Goal: Task Accomplishment & Management: Use online tool/utility

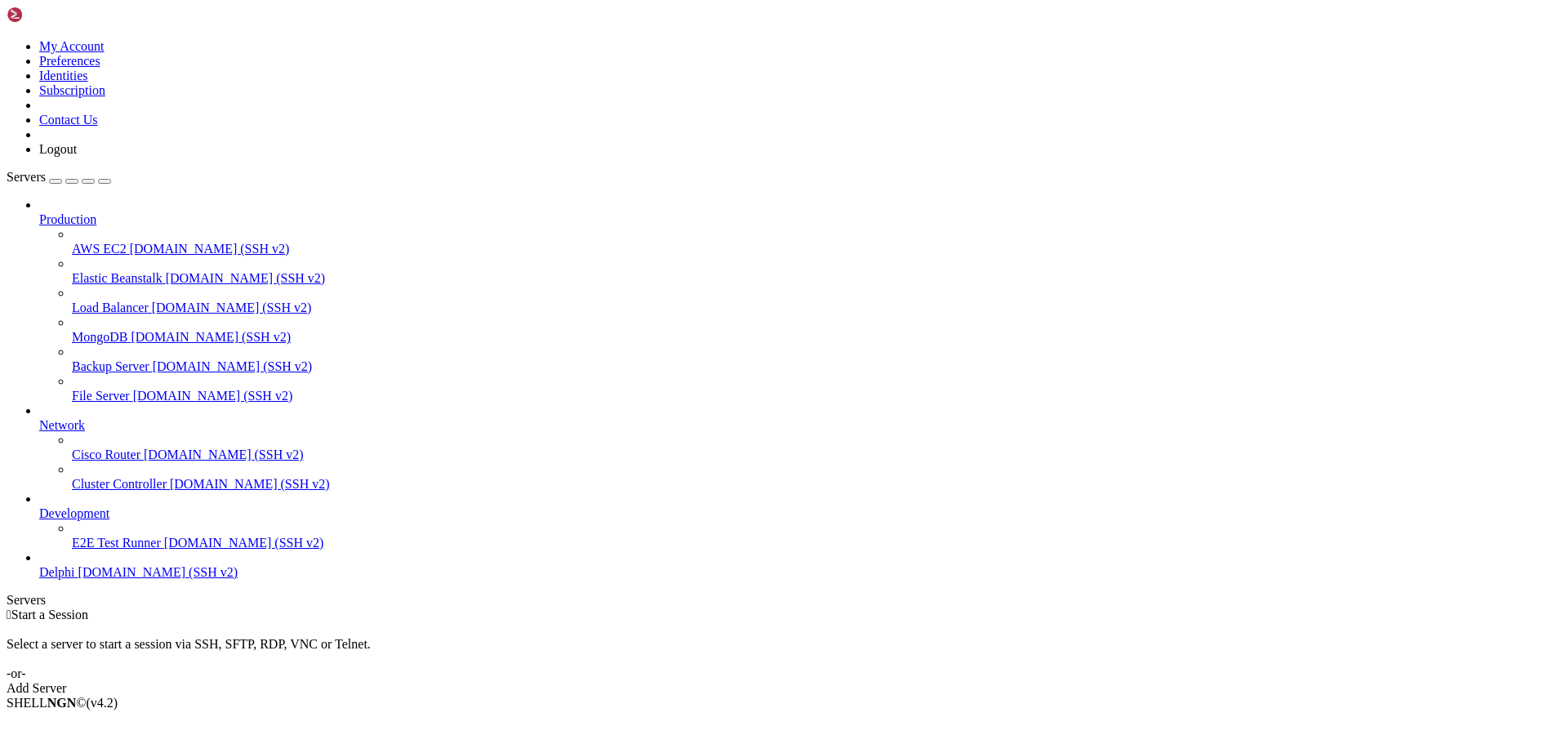
click at [75, 579] on span "Delphi" at bounding box center [57, 572] width 36 height 14
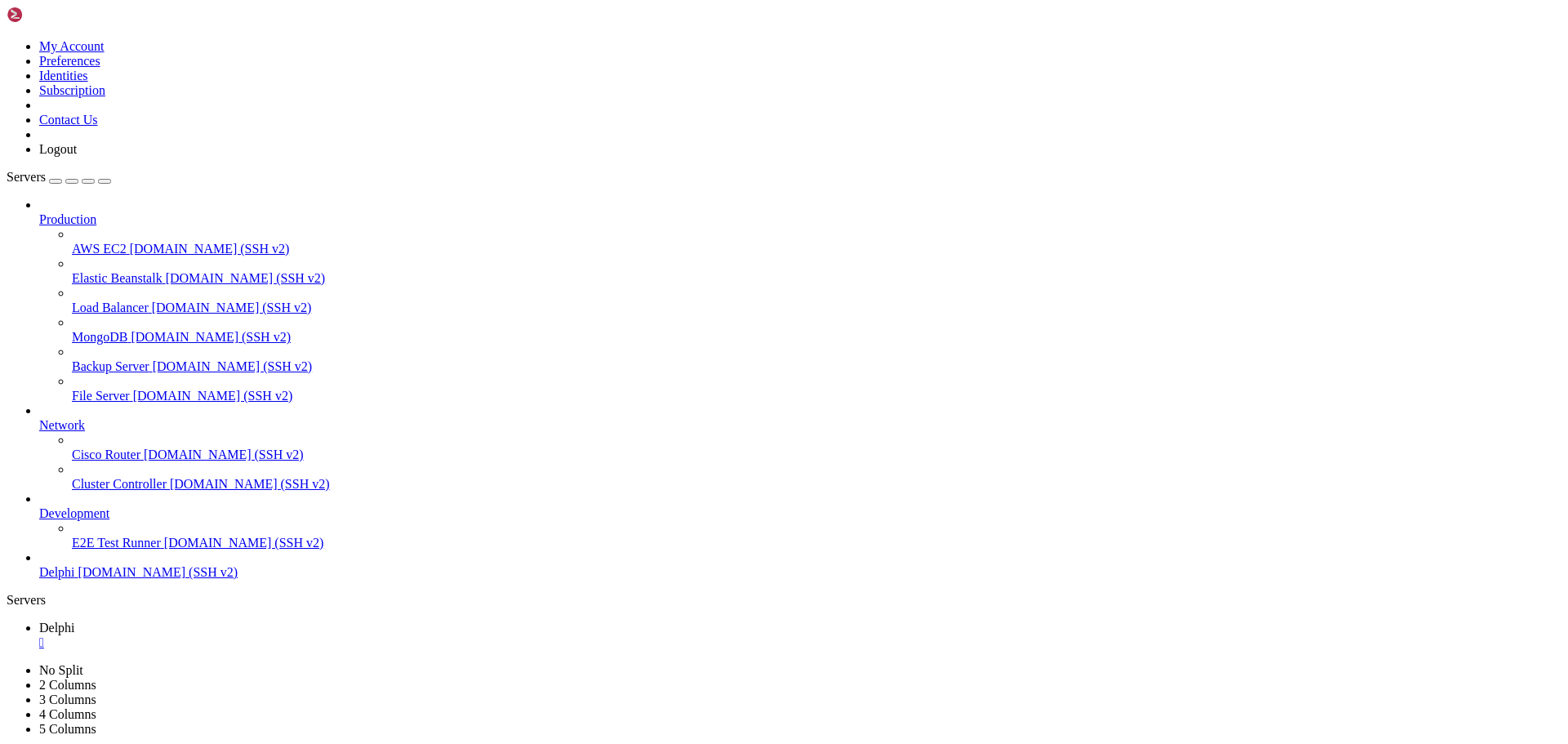
type input "/home/bias76/delphi"
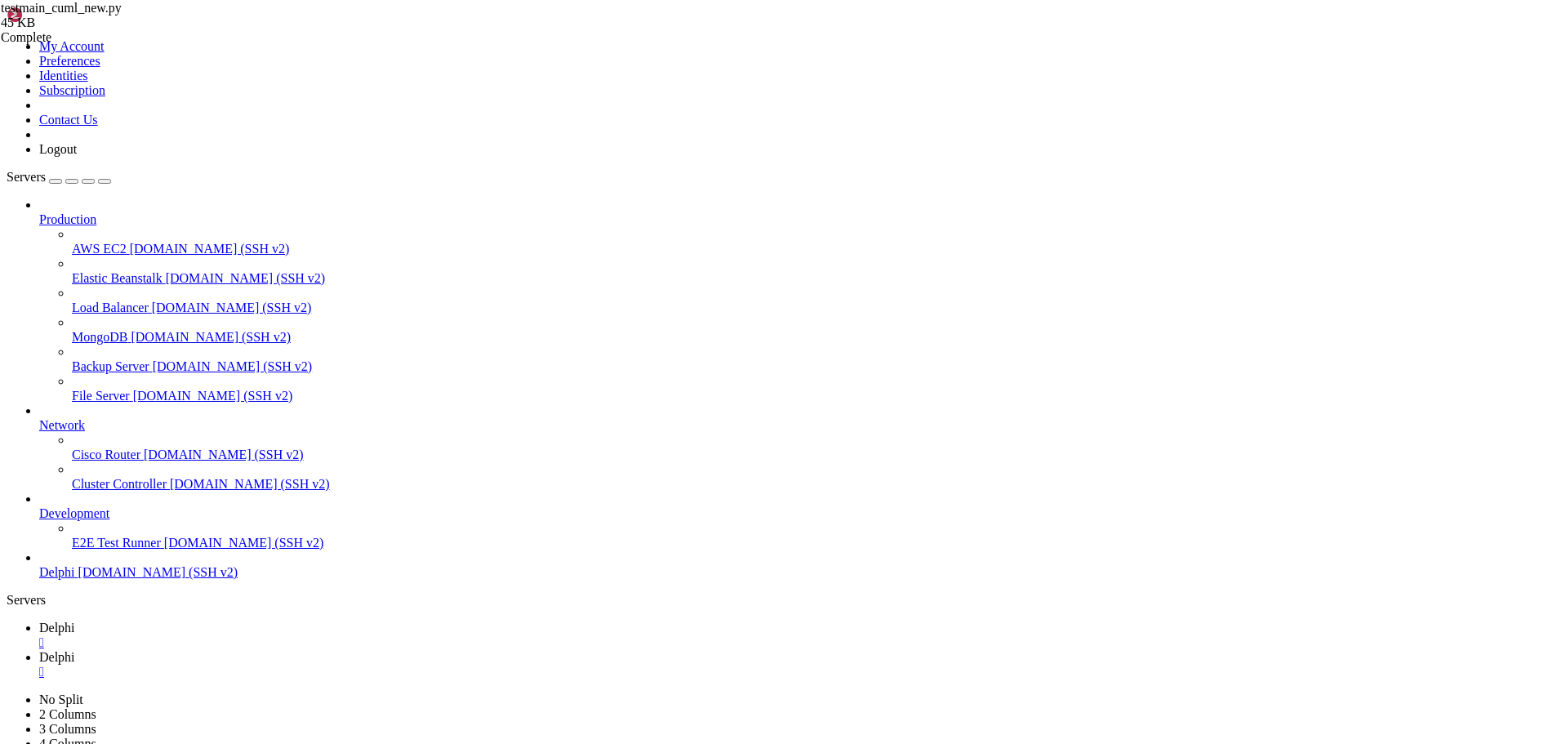
type textarea "FALLBACK_MODEL_PATH = "/home/bias76/delphi/models/delphi_stock_model_20250929_1…"
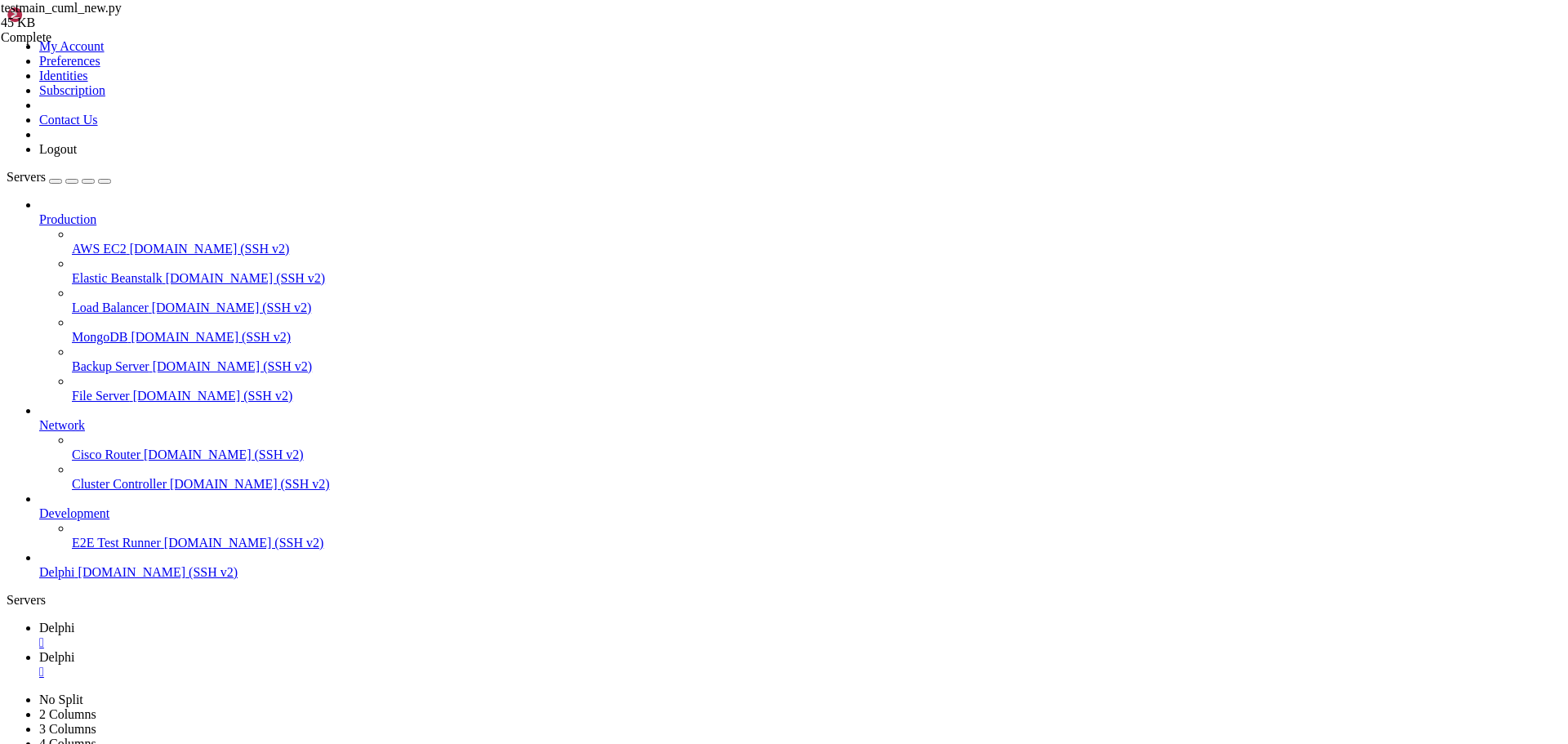
scroll to position [1755, 0]
type textarea ")"
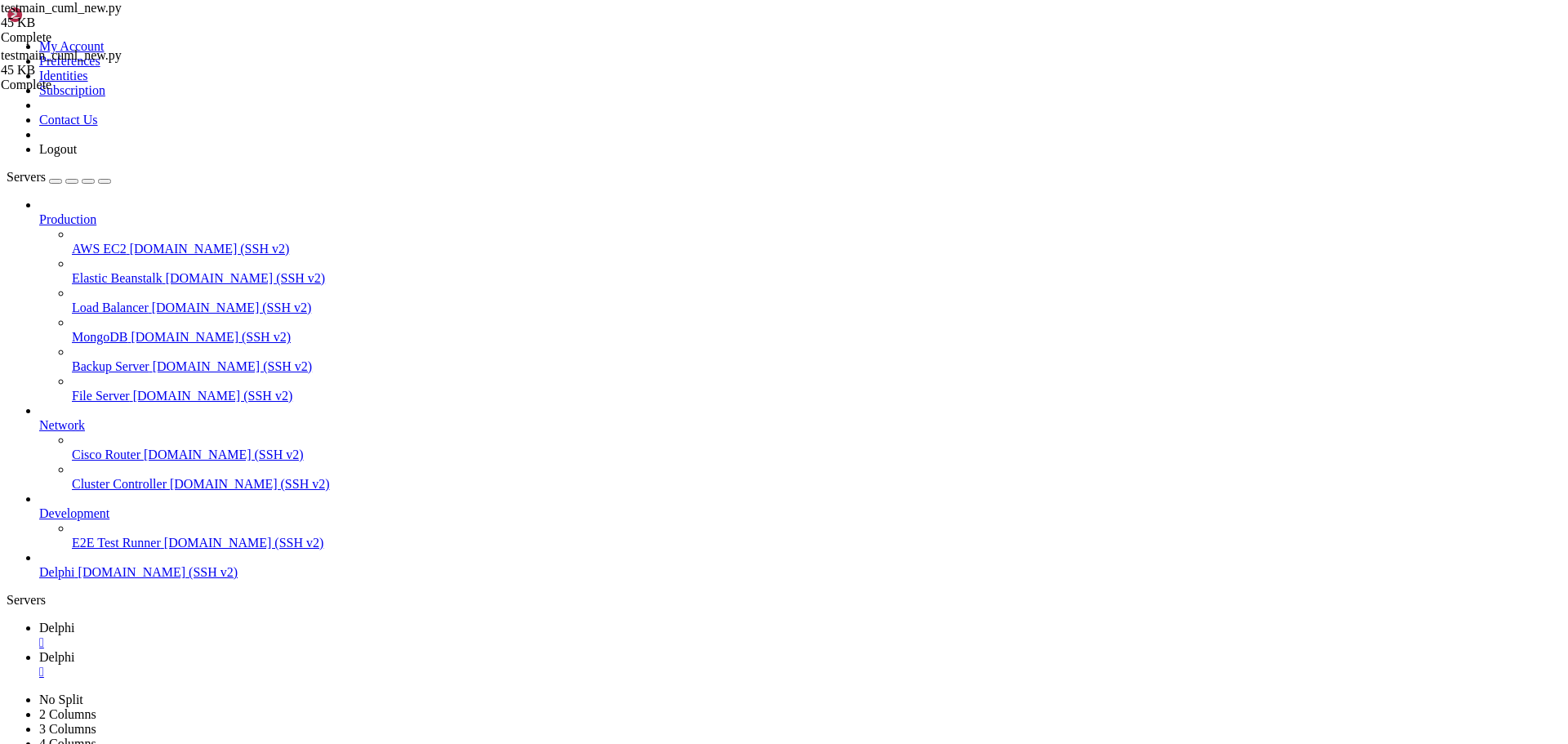
scroll to position [6574, 0]
type input "int),,"
type textarea "for col in ALLOWED_COLUMNS:"
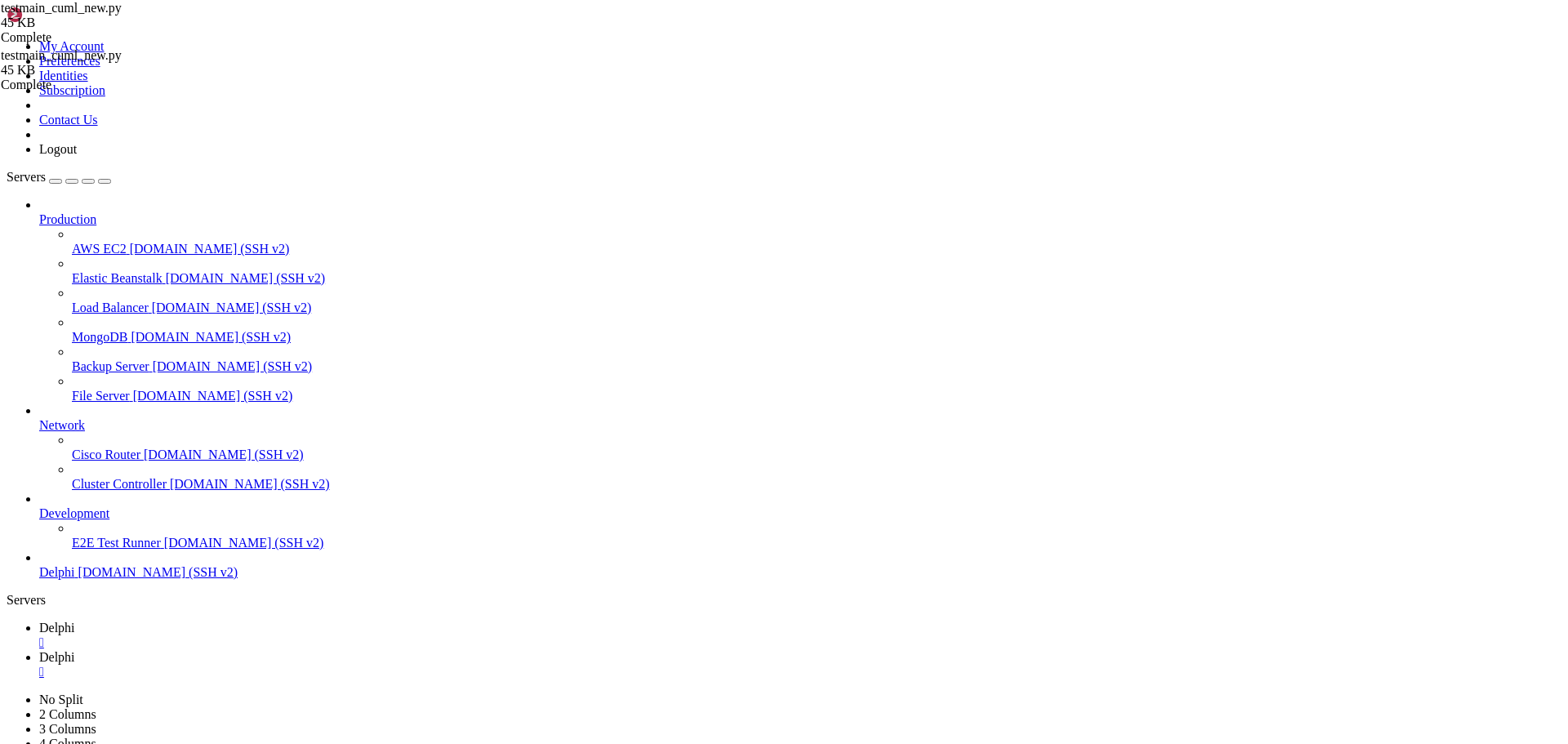
scroll to position [1918, 0]
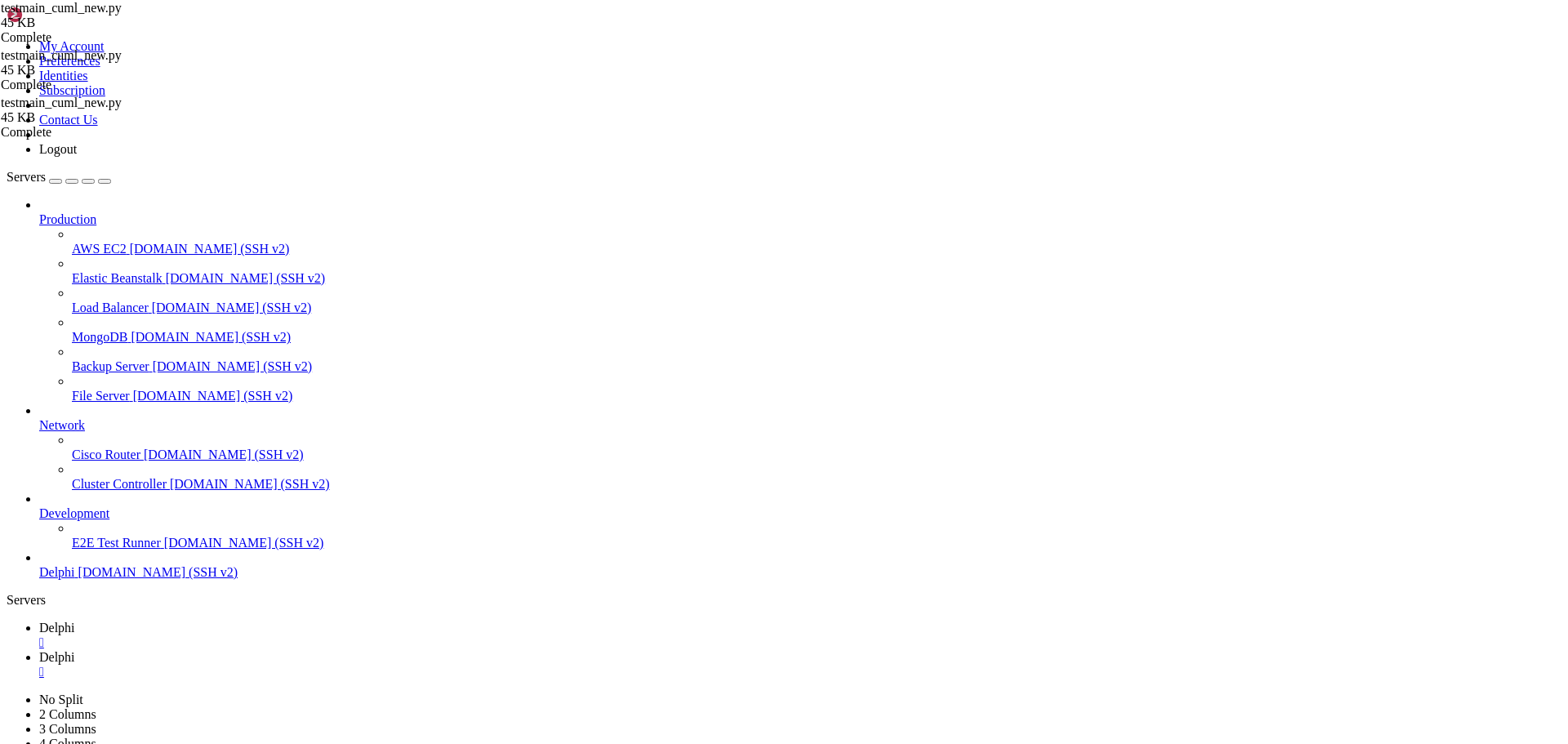
type textarea "FALLBACK_MODEL_PATH = "/home/bias76/delphi/models/delphi_stock_model_20250929_1…"
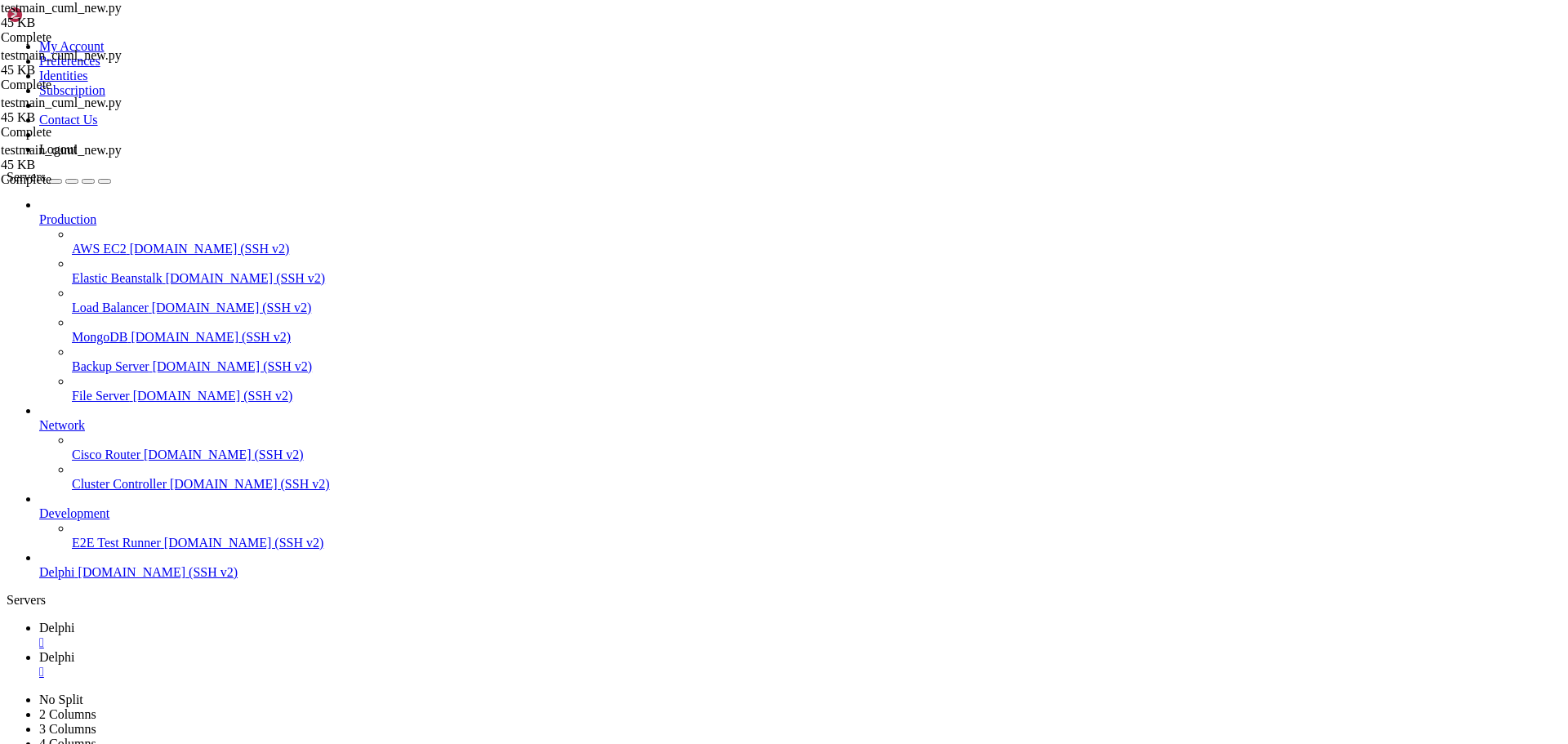
type textarea "FALLBACK_MODEL_PATH = "/home/bias76/delphi/models/delphi_stock_model_20250929_1…"
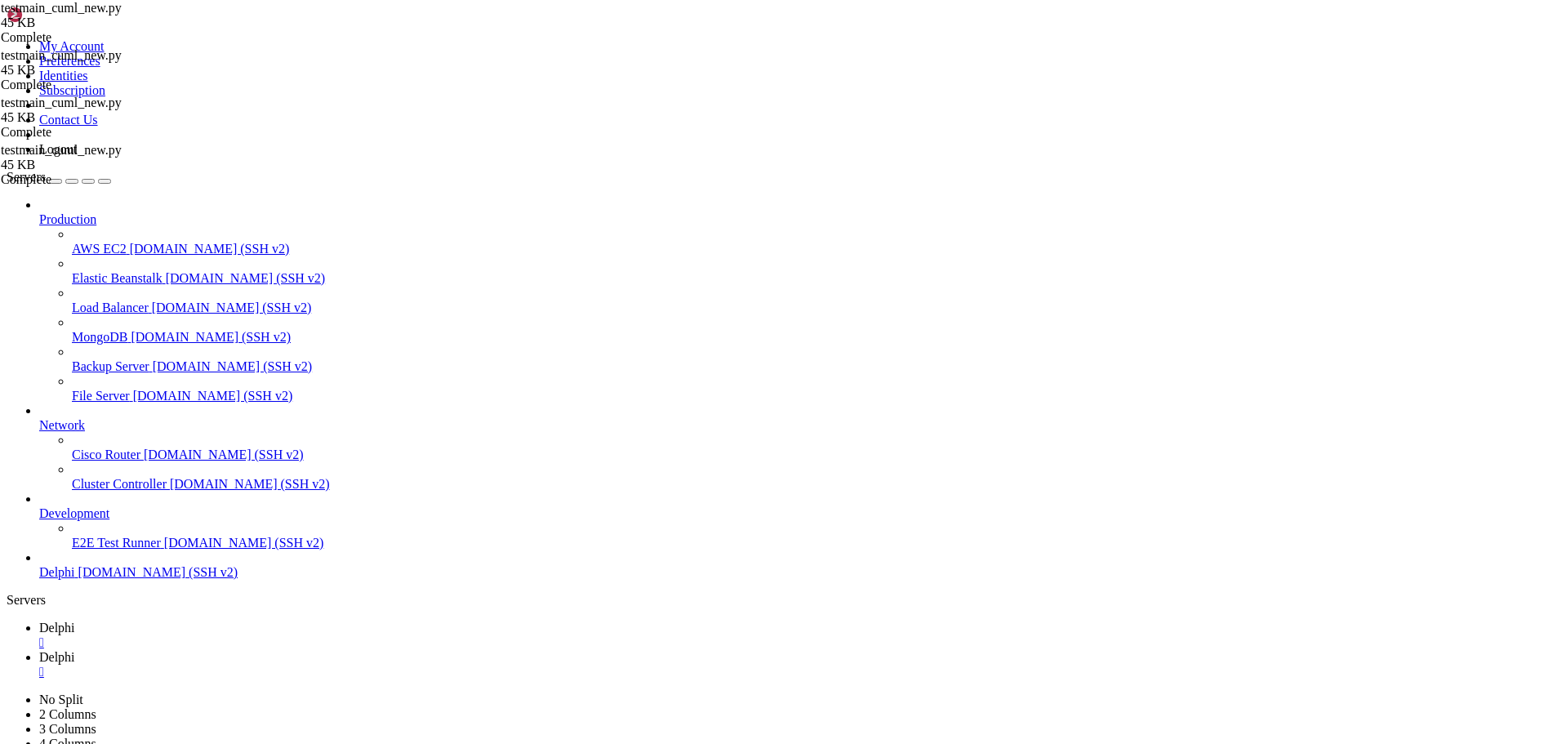
type textarea "logging.getLogger('yfinance').setLevel(logging.ERROR)"
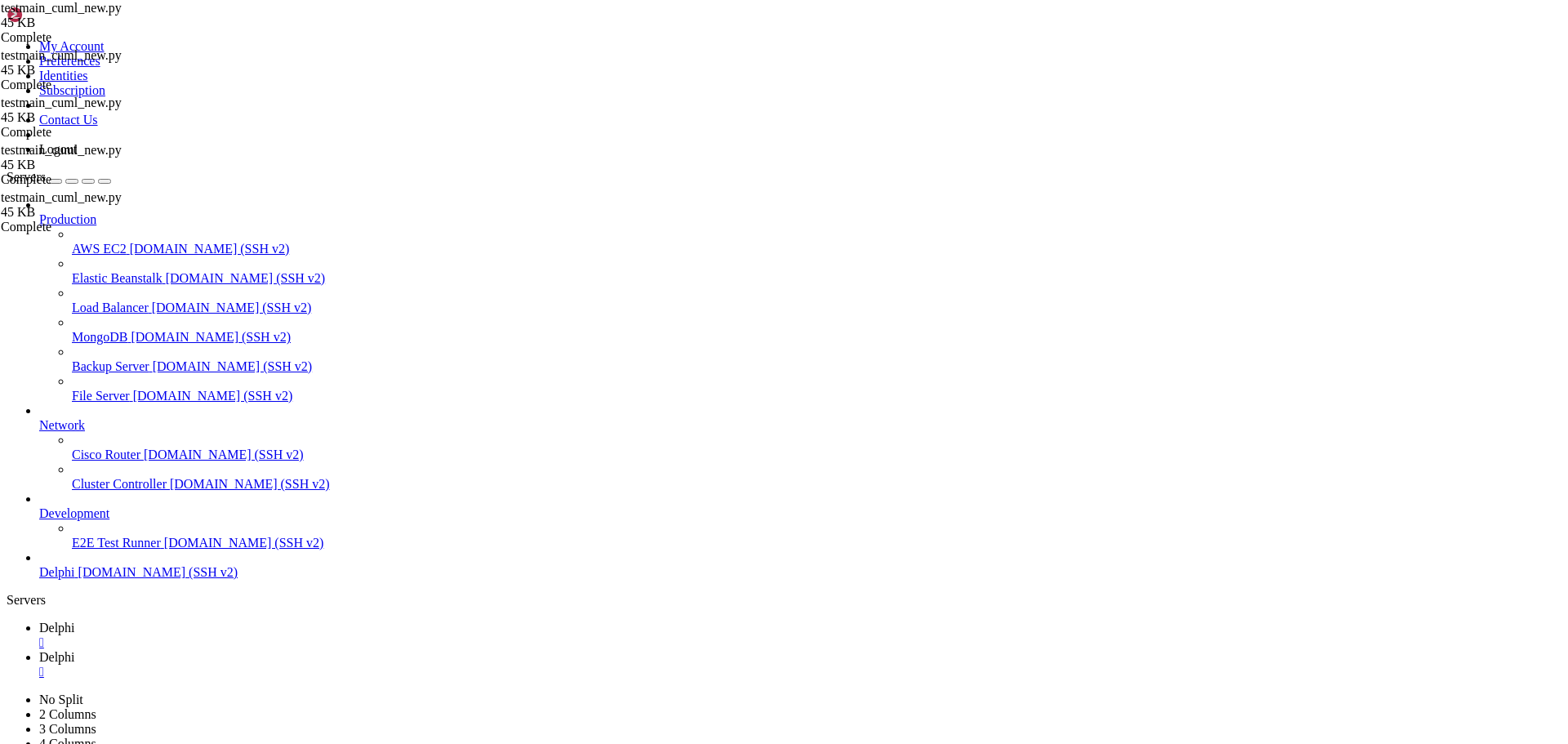
type input "int),,"
type textarea "cached_df[col] = cached_df[col].fillna(0).astype(float if col != 'volume' else …"
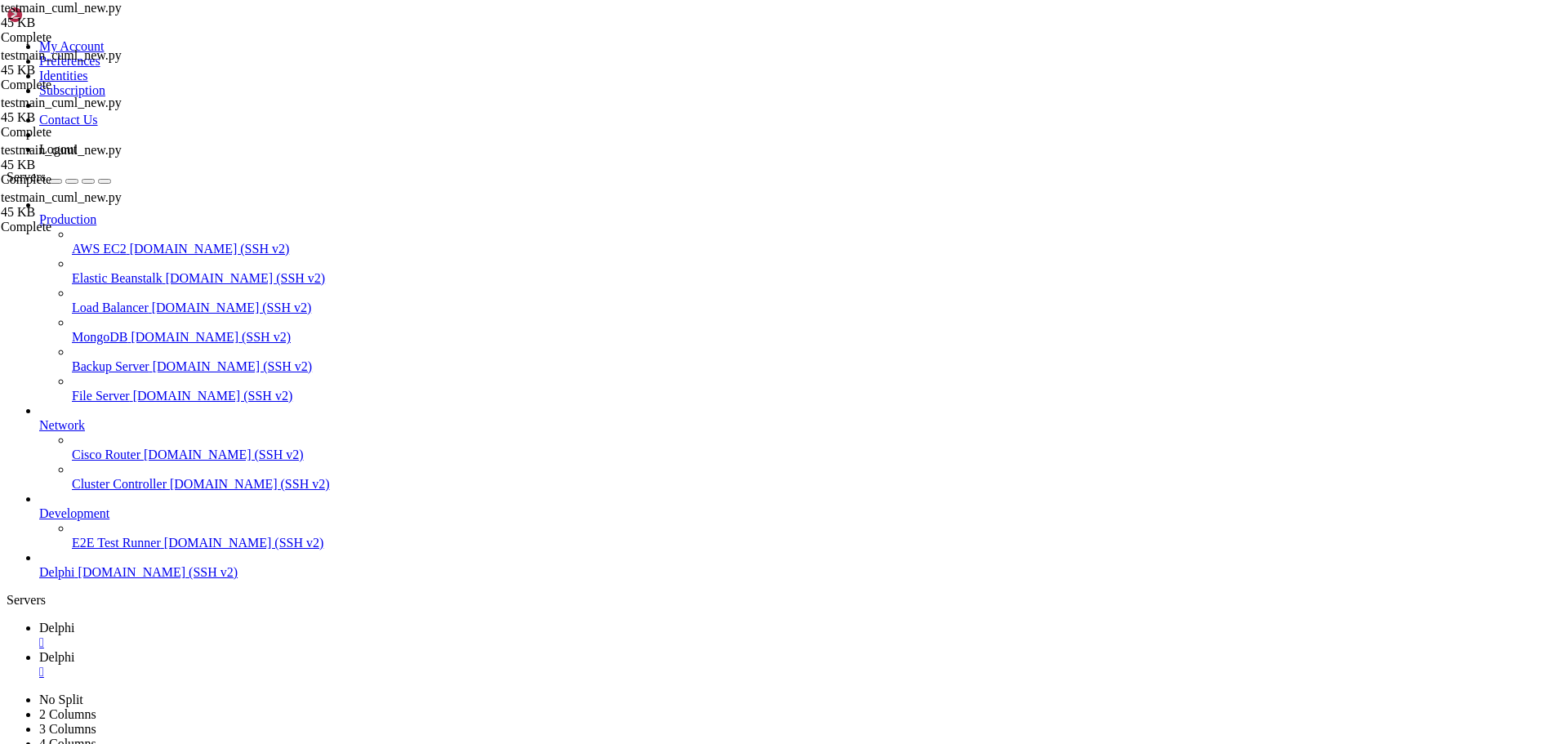
scroll to position [0, 0]
